Goal: Task Accomplishment & Management: Manage account settings

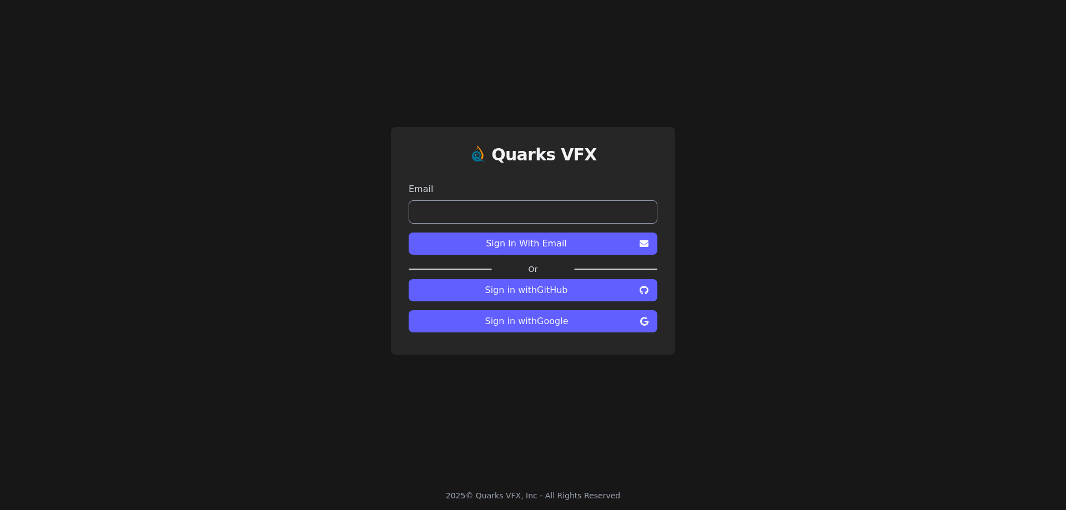
click at [561, 330] on button "Sign in with Google" at bounding box center [532, 321] width 249 height 22
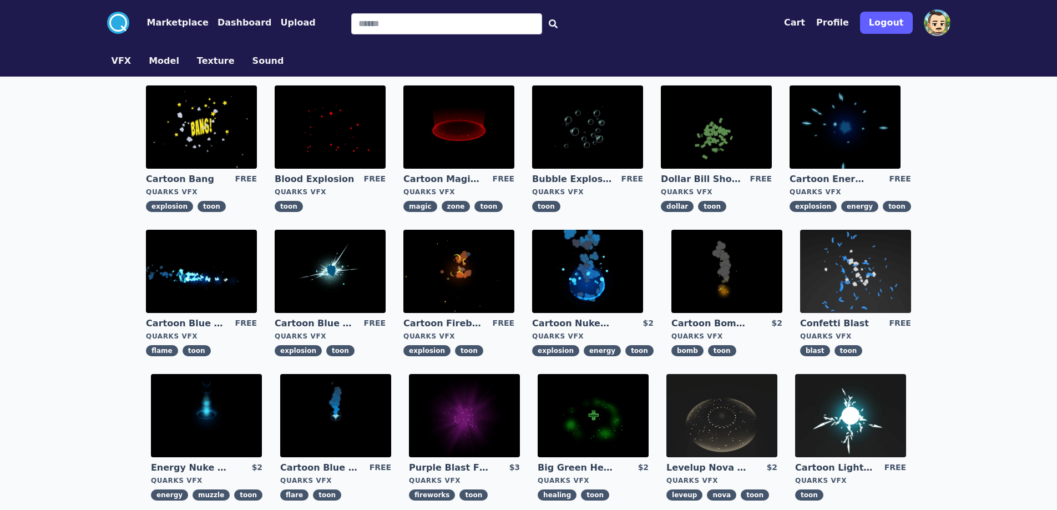
click at [218, 23] on button "Dashboard" at bounding box center [245, 22] width 54 height 13
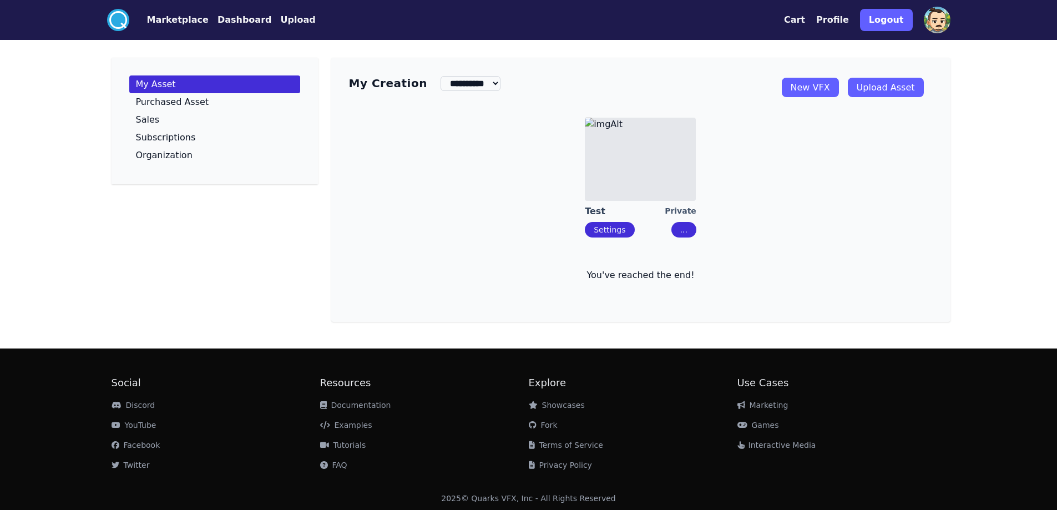
click at [617, 154] on img at bounding box center [640, 159] width 111 height 83
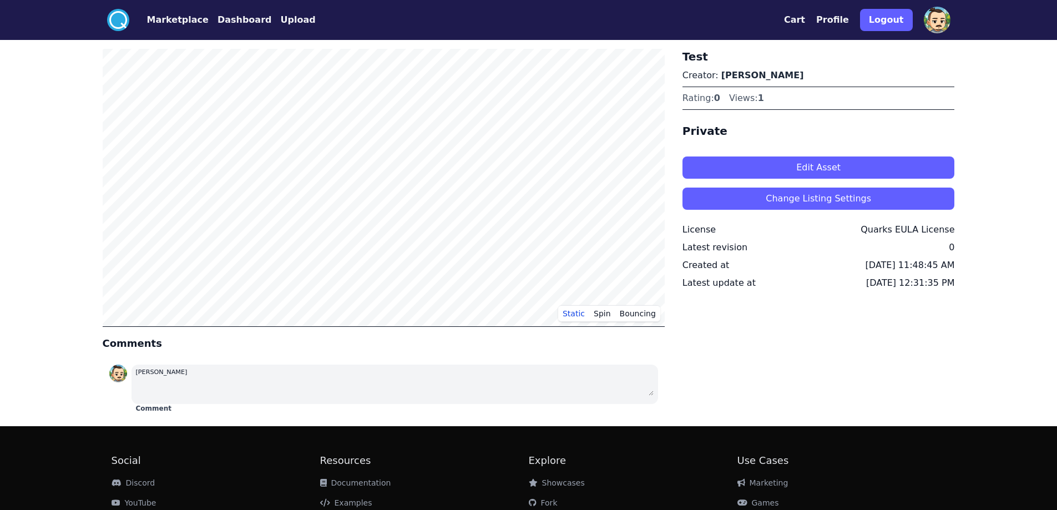
click at [739, 161] on button "Edit Asset" at bounding box center [819, 167] width 272 height 22
